Goal: Information Seeking & Learning: Learn about a topic

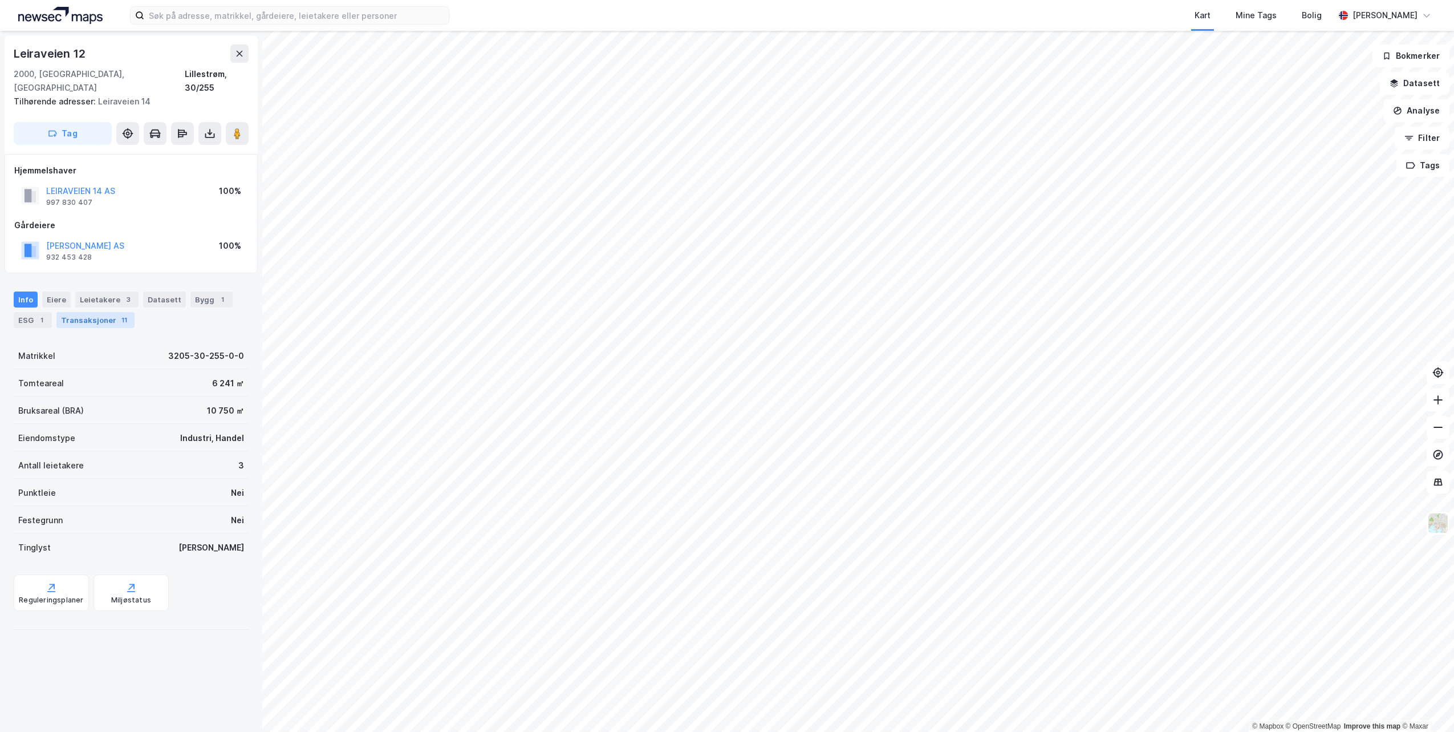
click at [87, 312] on div "Transaksjoner 11" at bounding box center [95, 320] width 78 height 16
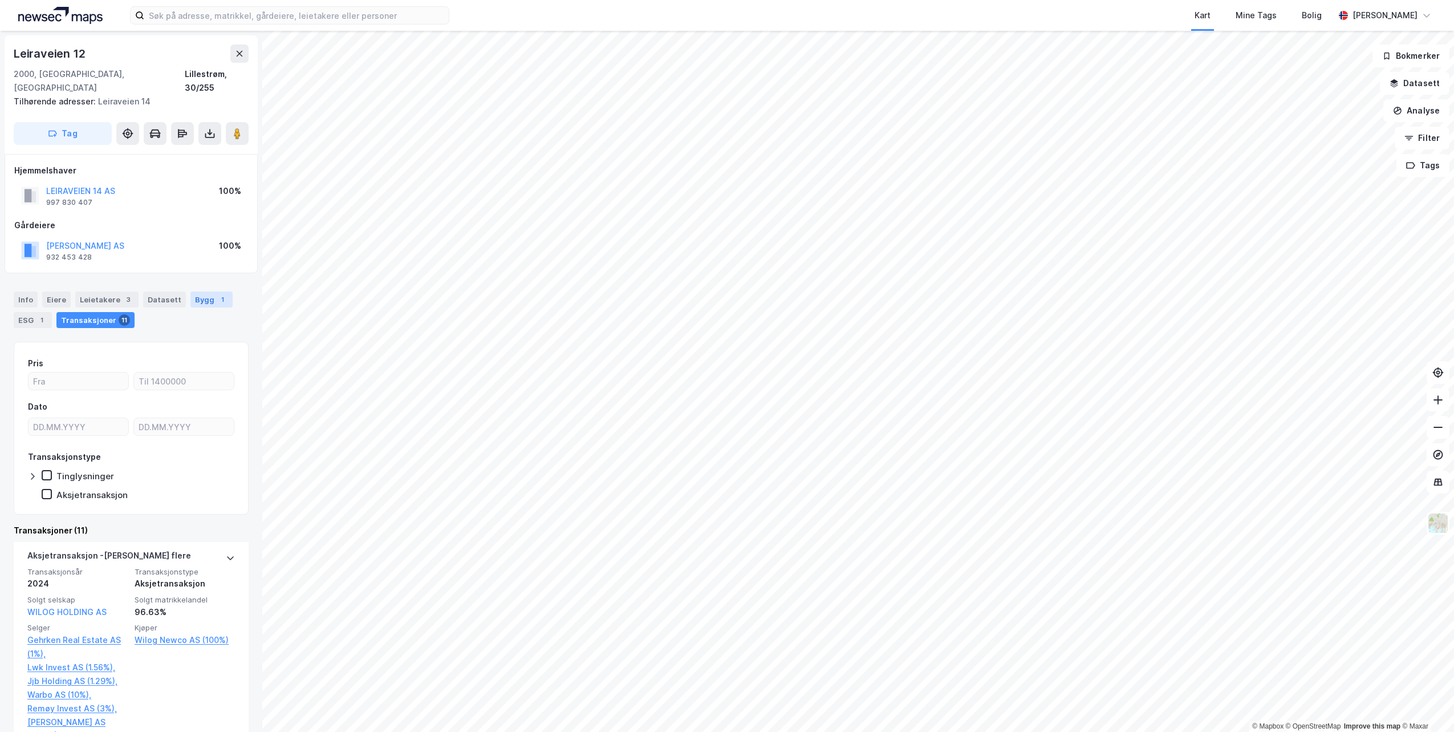
click at [192, 291] on div "Bygg 1" at bounding box center [211, 299] width 42 height 16
